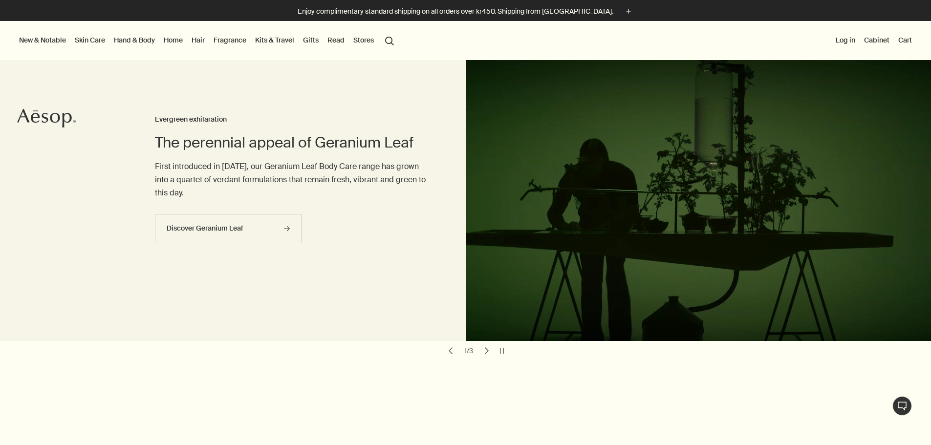
click at [146, 44] on link "Hand & Body" at bounding box center [134, 40] width 45 height 13
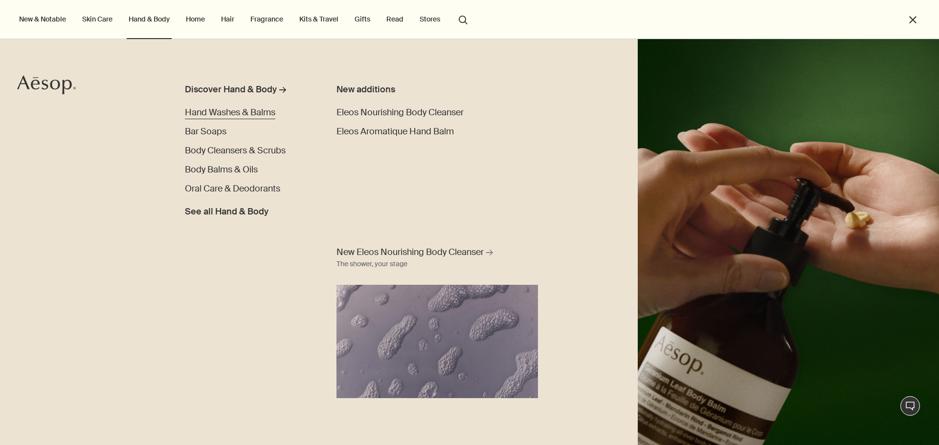
click at [225, 118] on span "Hand Washes & Balms" at bounding box center [230, 113] width 90 height 12
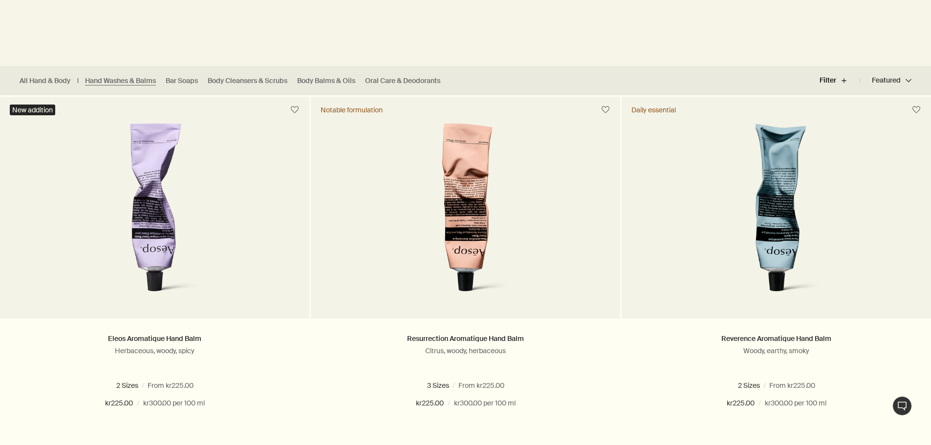
click at [840, 82] on button "Filter plus" at bounding box center [840, 80] width 40 height 23
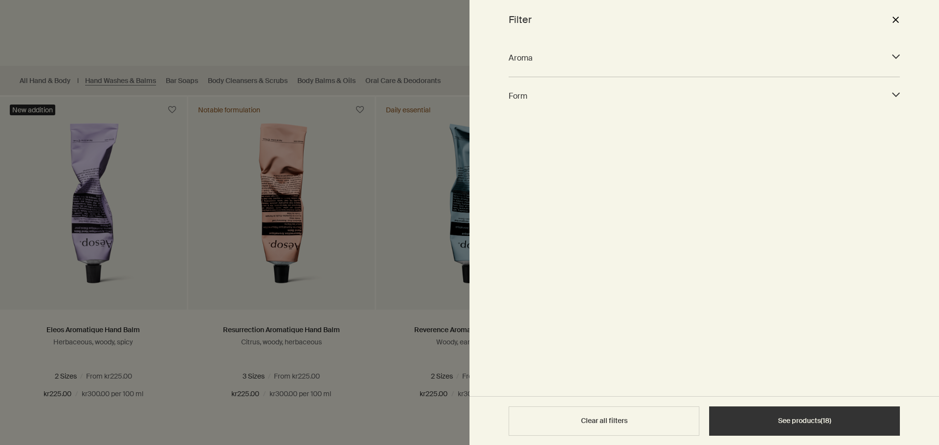
click at [695, 101] on span "Form" at bounding box center [696, 95] width 374 height 13
click at [421, 29] on div at bounding box center [469, 222] width 939 height 445
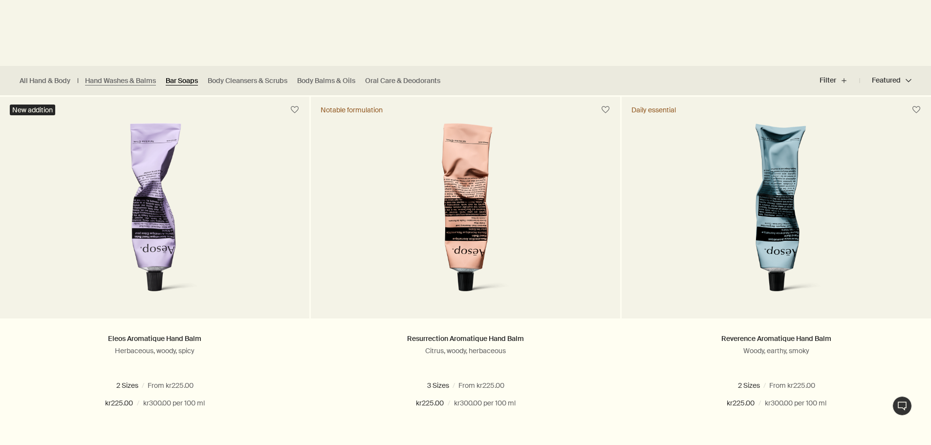
click at [184, 80] on link "Bar Soaps" at bounding box center [182, 80] width 32 height 9
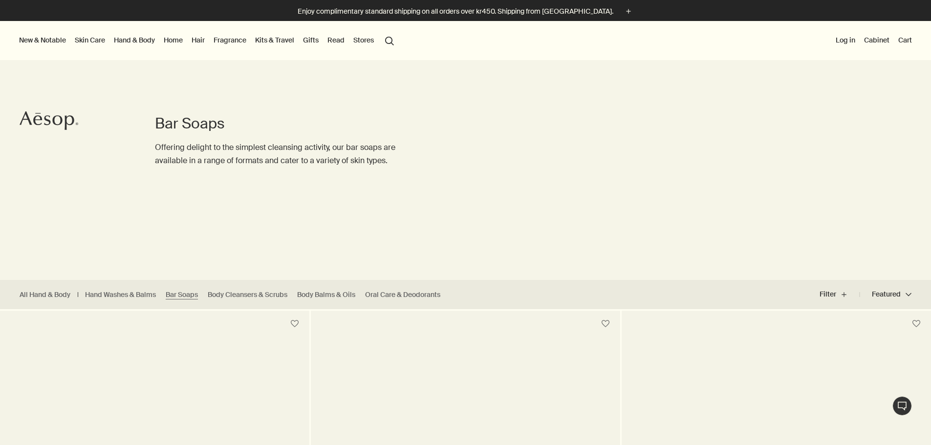
click at [185, 42] on link "Home" at bounding box center [173, 40] width 23 height 13
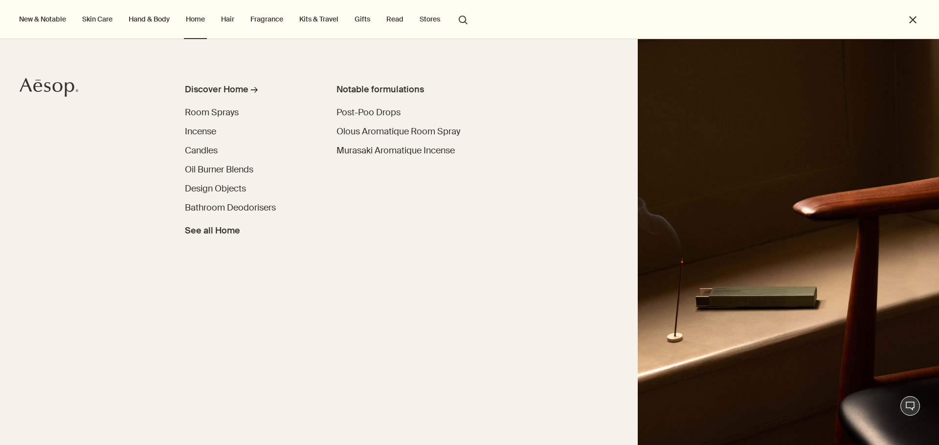
click at [28, 16] on button "New & Notable" at bounding box center [42, 19] width 51 height 13
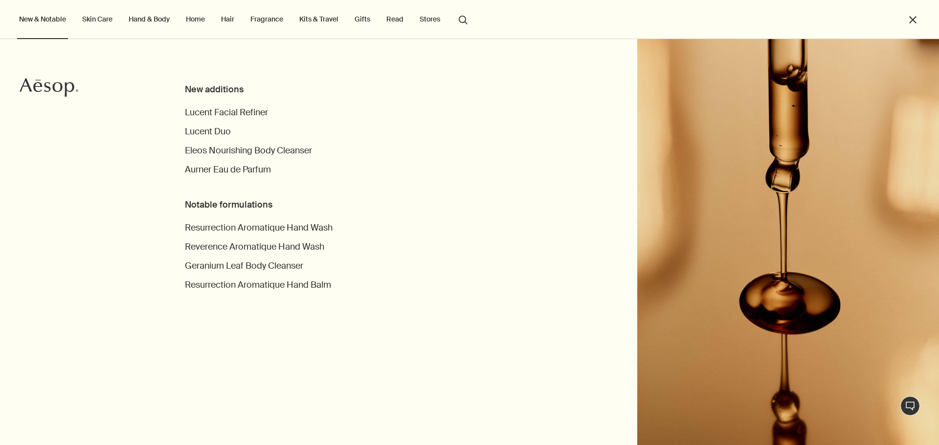
click at [103, 27] on li "Skin Care Discover Skin Care rightArrow Cleansers & Exfoliants Treat & Masque T…" at bounding box center [97, 19] width 34 height 39
click at [89, 14] on link "Skin Care" at bounding box center [97, 19] width 34 height 13
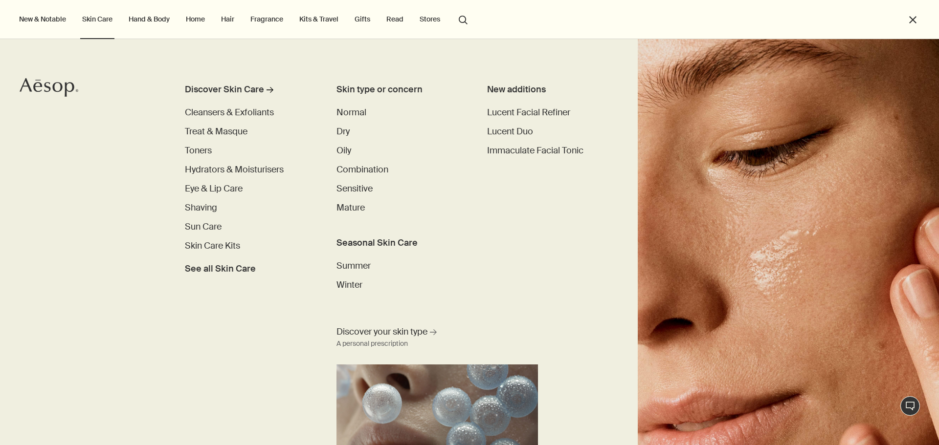
click at [155, 19] on link "Hand & Body" at bounding box center [149, 19] width 45 height 13
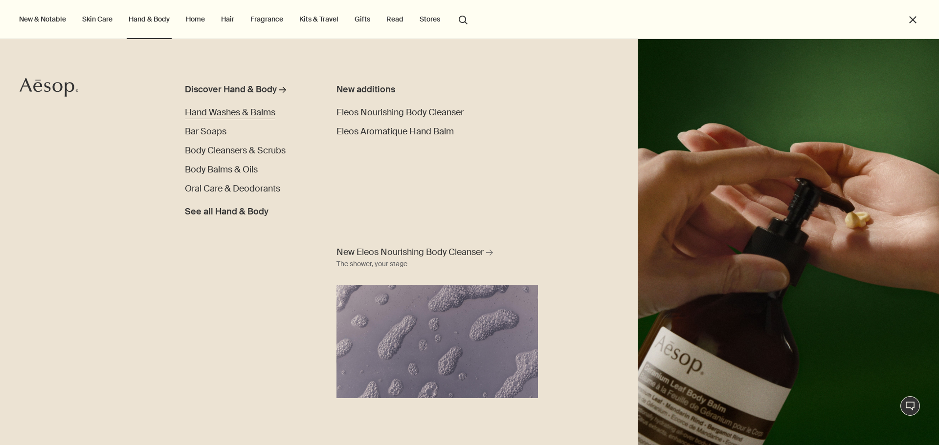
click at [235, 108] on span "Hand Washes & Balms" at bounding box center [230, 113] width 90 height 12
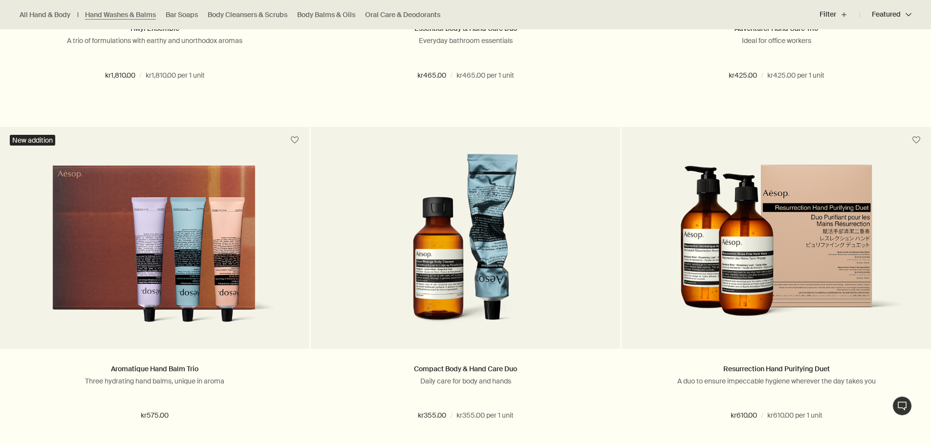
scroll to position [1958, 0]
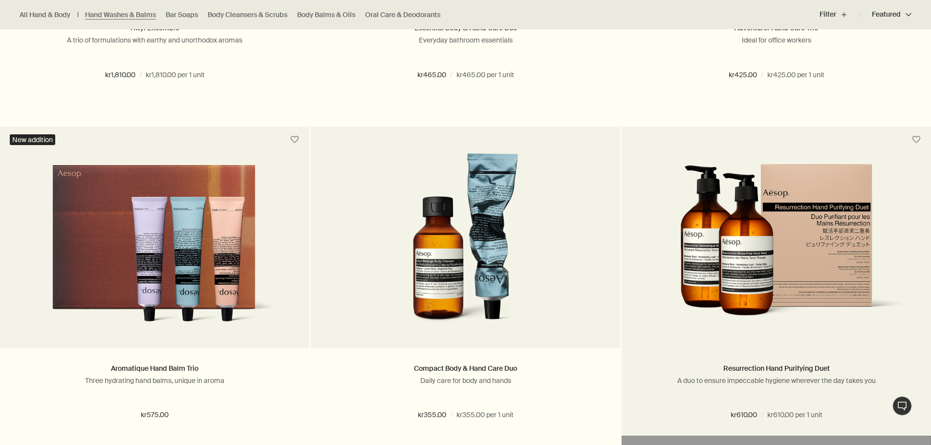
click at [758, 285] on img at bounding box center [777, 249] width 280 height 170
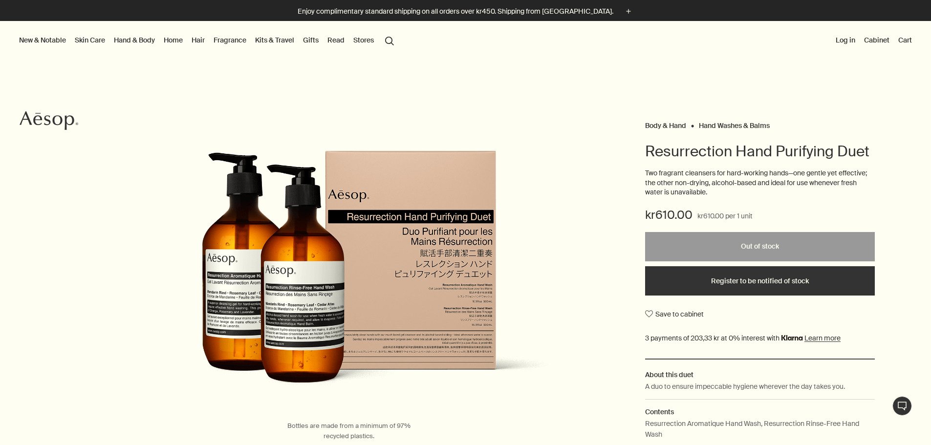
click at [265, 264] on img at bounding box center [349, 280] width 430 height 261
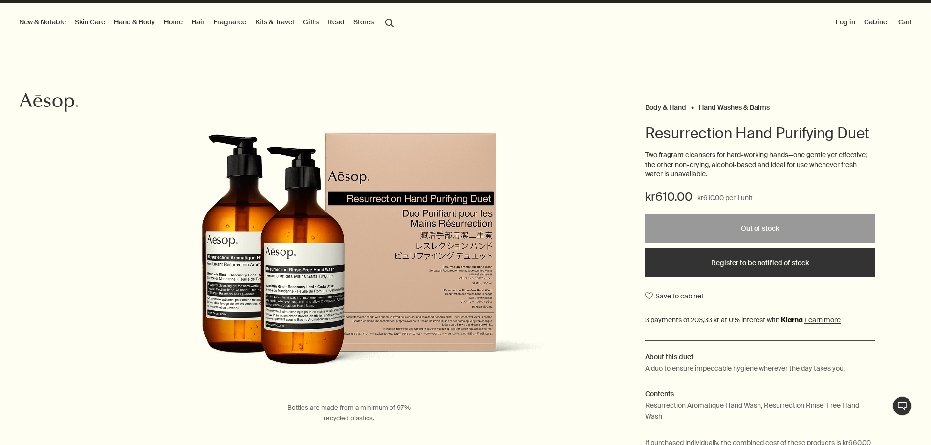
scroll to position [19, 0]
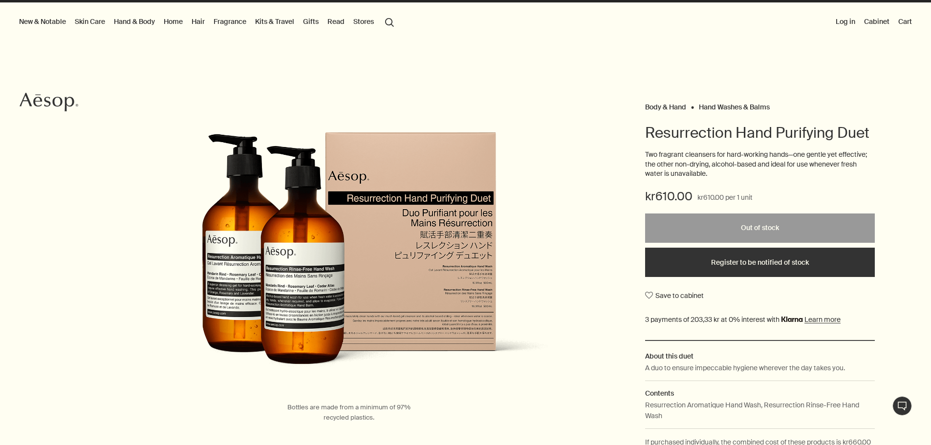
click at [462, 319] on img at bounding box center [349, 262] width 430 height 261
click at [312, 306] on img at bounding box center [349, 262] width 430 height 261
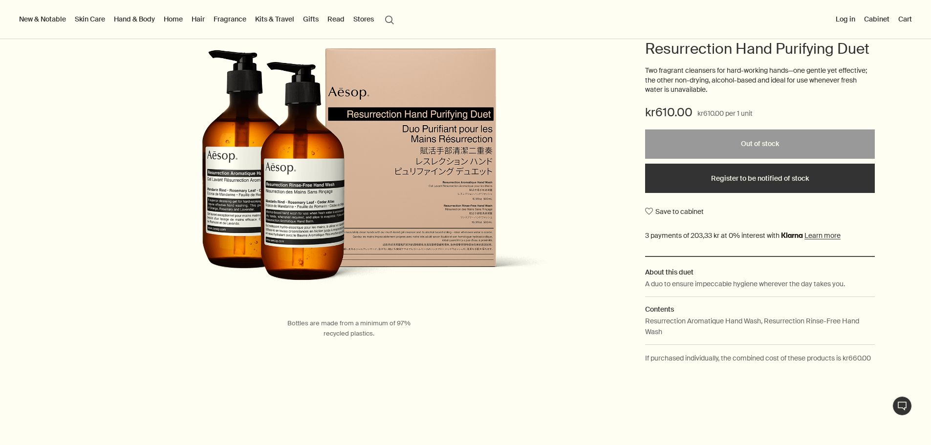
scroll to position [0, 0]
